Goal: Find contact information: Obtain details needed to contact an individual or organization

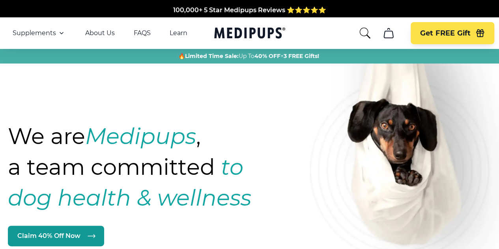
click at [367, 35] on icon "search" at bounding box center [364, 33] width 11 height 11
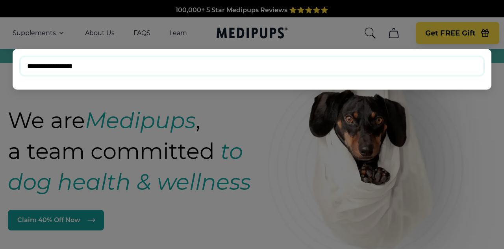
type input "**********"
click at [309, 63] on input "**********" at bounding box center [251, 66] width 463 height 19
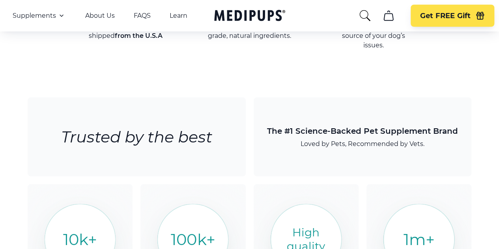
scroll to position [1340, 0]
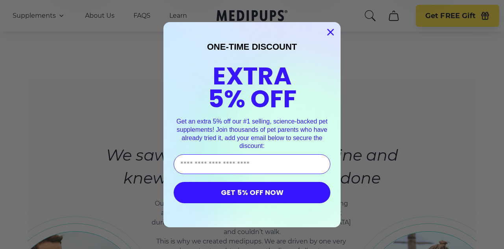
click at [328, 31] on icon "Close dialog" at bounding box center [331, 32] width 6 height 6
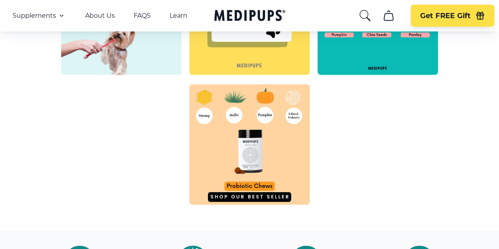
scroll to position [2701, 0]
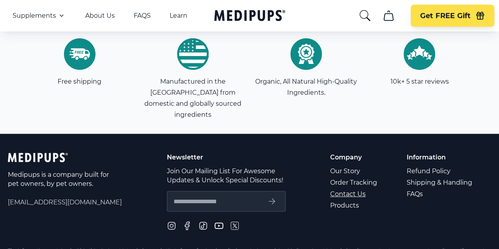
click at [350, 188] on link "Contact Us" at bounding box center [354, 193] width 48 height 11
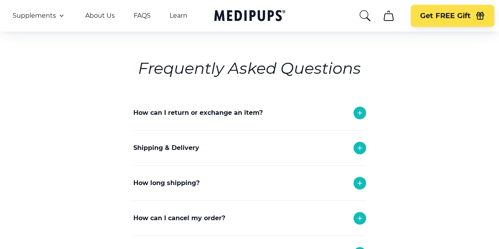
scroll to position [118, 0]
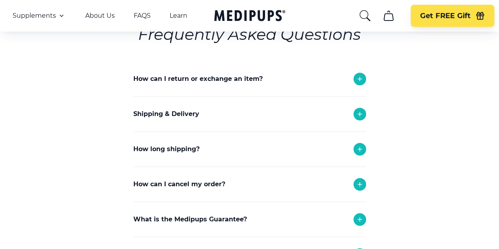
click at [363, 179] on icon at bounding box center [359, 183] width 9 height 9
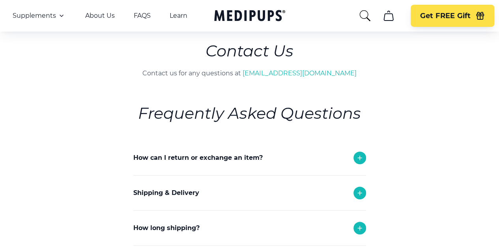
scroll to position [0, 0]
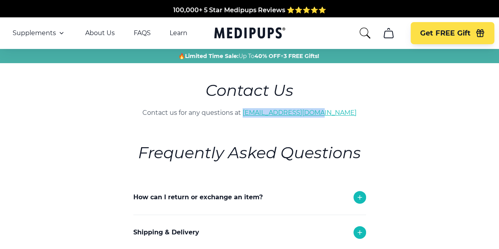
drag, startPoint x: 341, startPoint y: 99, endPoint x: 260, endPoint y: 98, distance: 80.4
click at [260, 108] on p "Contact us for any questions at [EMAIL_ADDRESS][DOMAIN_NAME]" at bounding box center [249, 112] width 321 height 9
copy link "[EMAIL_ADDRESS][DOMAIN_NAME]"
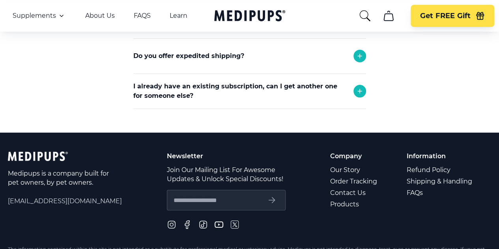
scroll to position [434, 0]
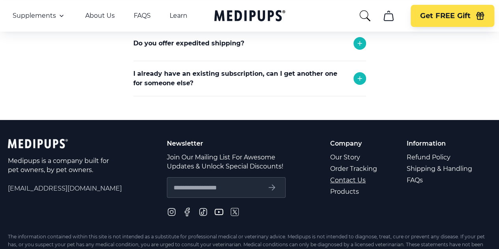
click at [349, 174] on link "Contact Us" at bounding box center [354, 179] width 48 height 11
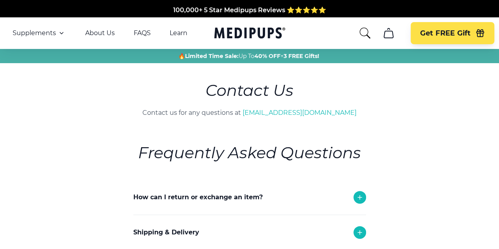
click at [361, 192] on icon at bounding box center [359, 196] width 9 height 9
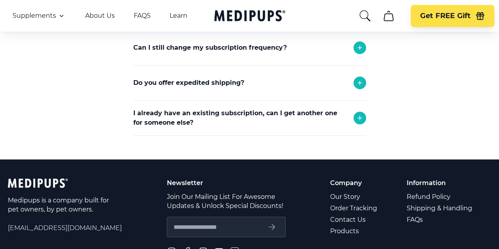
scroll to position [631, 0]
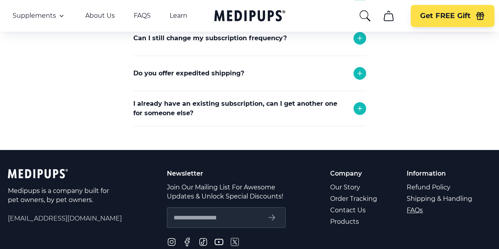
click at [419, 204] on link "FAQs" at bounding box center [439, 209] width 67 height 11
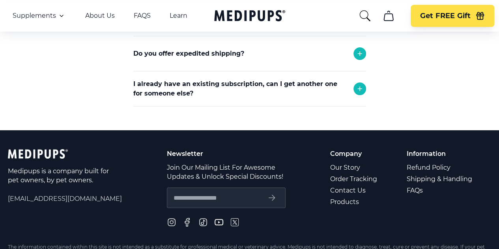
scroll to position [353, 0]
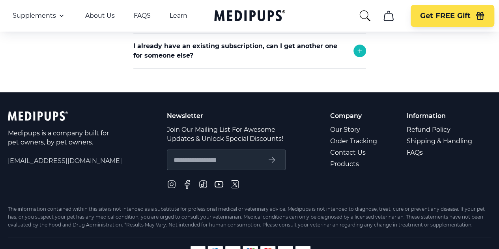
click at [415, 247] on link "Terms & Conditions" at bounding box center [410, 251] width 54 height 8
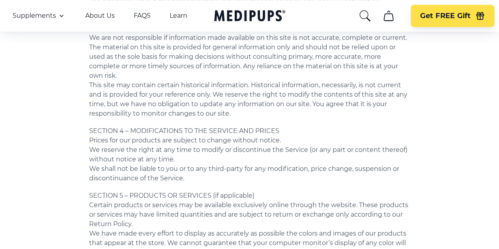
scroll to position [552, 0]
